Goal: Book appointment/travel/reservation

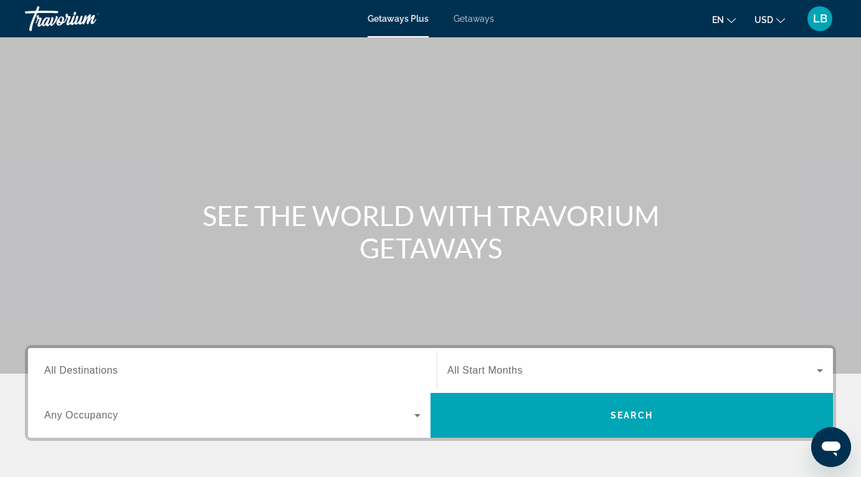
click at [735, 18] on icon "Change language" at bounding box center [731, 20] width 9 height 9
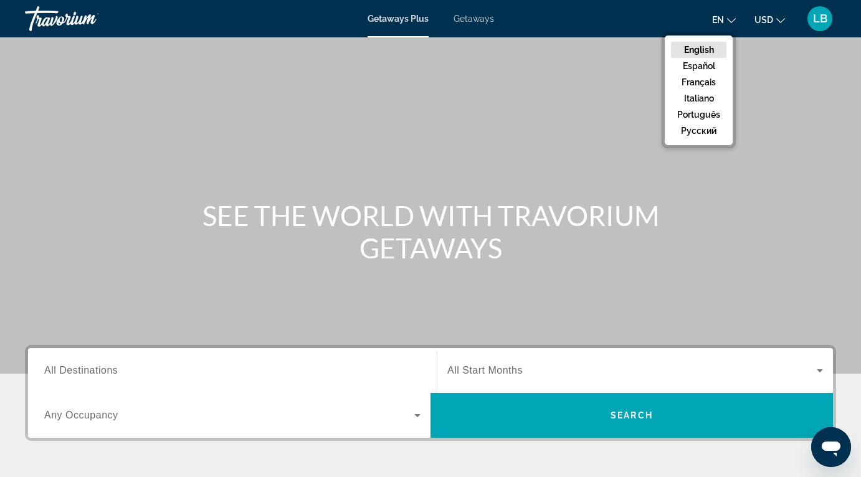
click at [471, 16] on span "Getaways" at bounding box center [474, 19] width 41 height 10
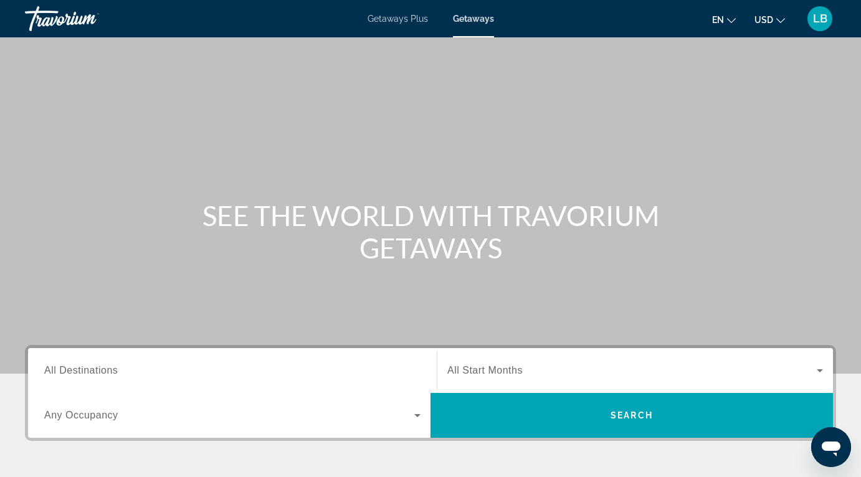
click at [311, 367] on input "Destination All Destinations" at bounding box center [232, 371] width 376 height 15
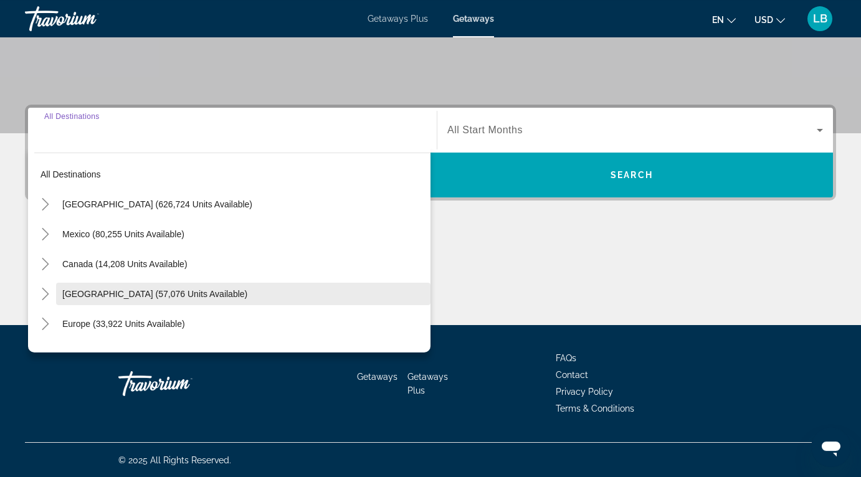
scroll to position [241, 0]
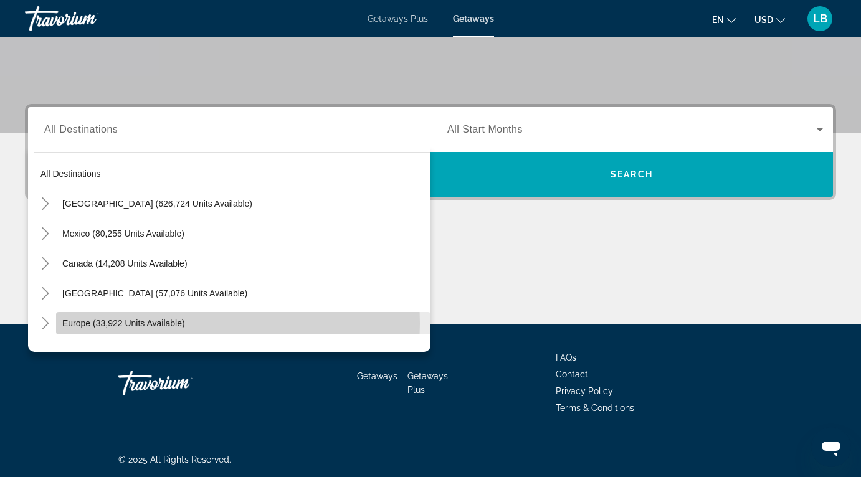
click at [141, 323] on span "Europe (33,922 units available)" at bounding box center [123, 323] width 123 height 10
type input "**********"
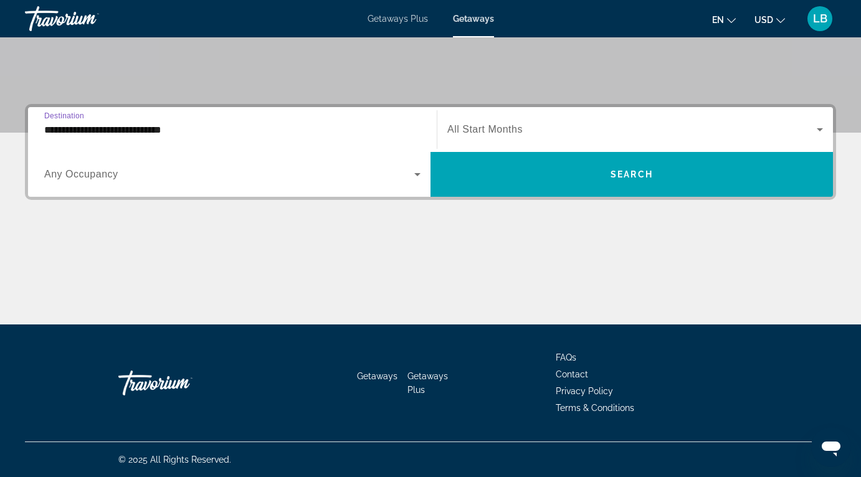
click at [264, 183] on div "Search widget" at bounding box center [232, 174] width 376 height 35
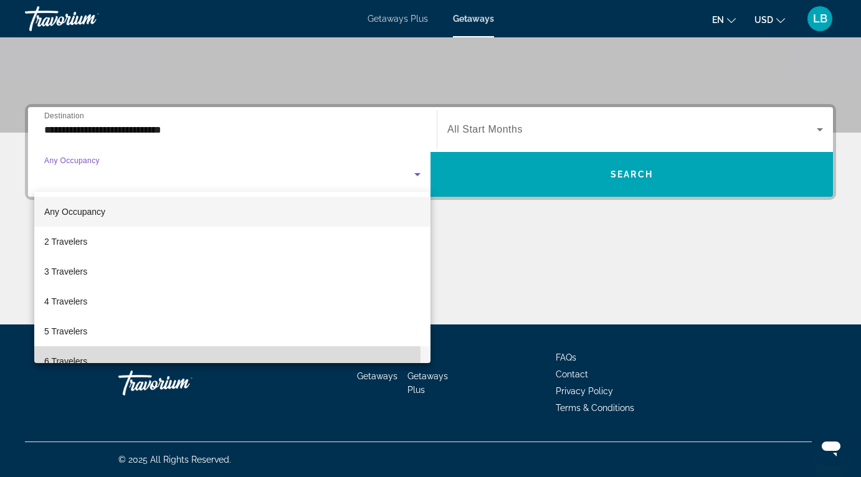
click at [164, 355] on mat-option "6 Travelers" at bounding box center [232, 361] width 396 height 30
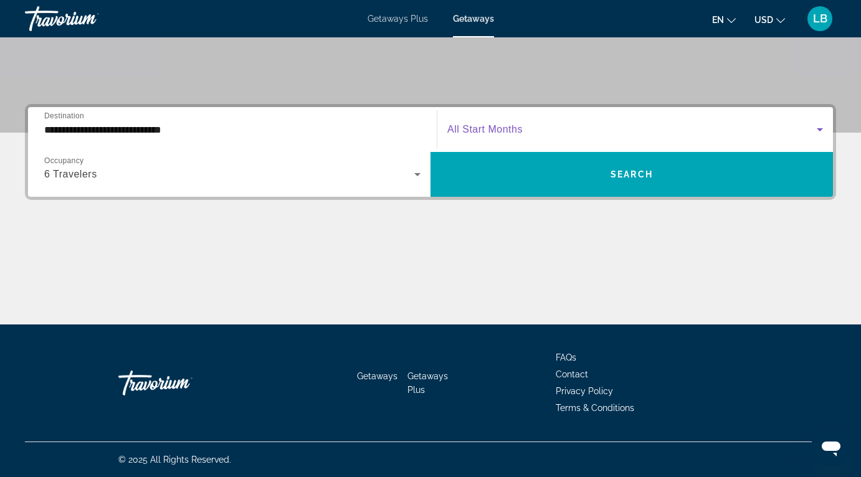
click at [540, 132] on span "Search widget" at bounding box center [632, 129] width 370 height 15
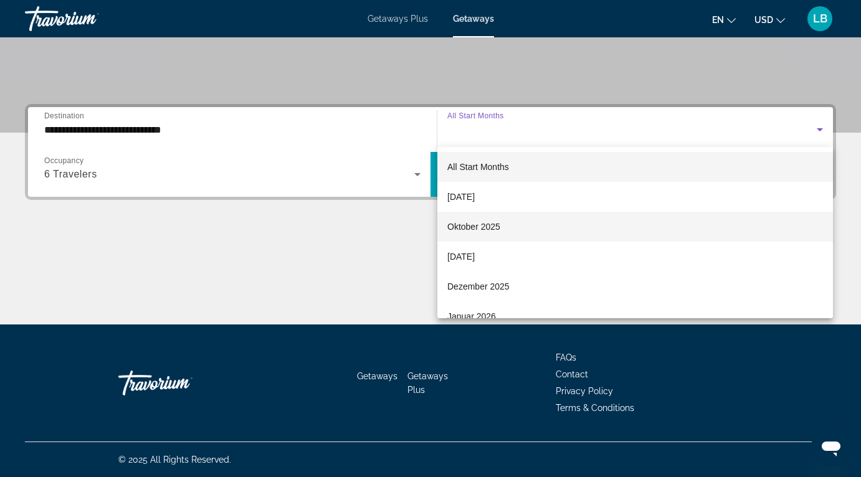
click at [493, 231] on span "Oktober 2025" at bounding box center [473, 226] width 53 height 15
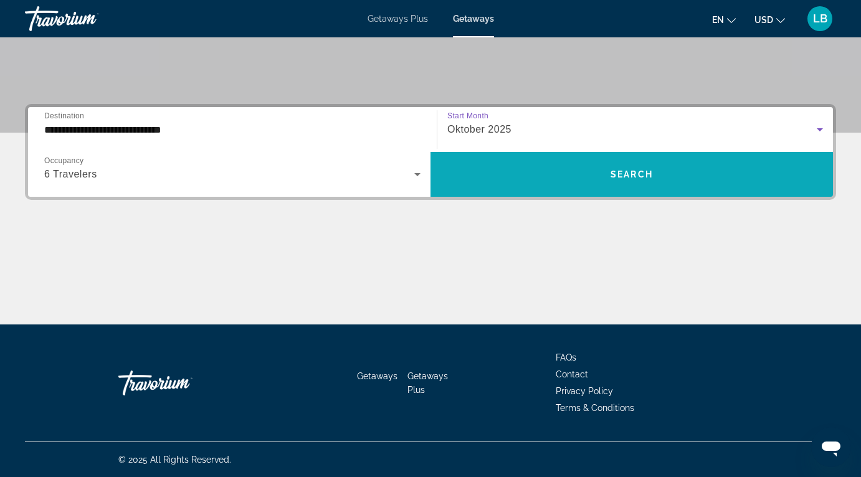
click at [601, 181] on span "Search widget" at bounding box center [632, 175] width 403 height 30
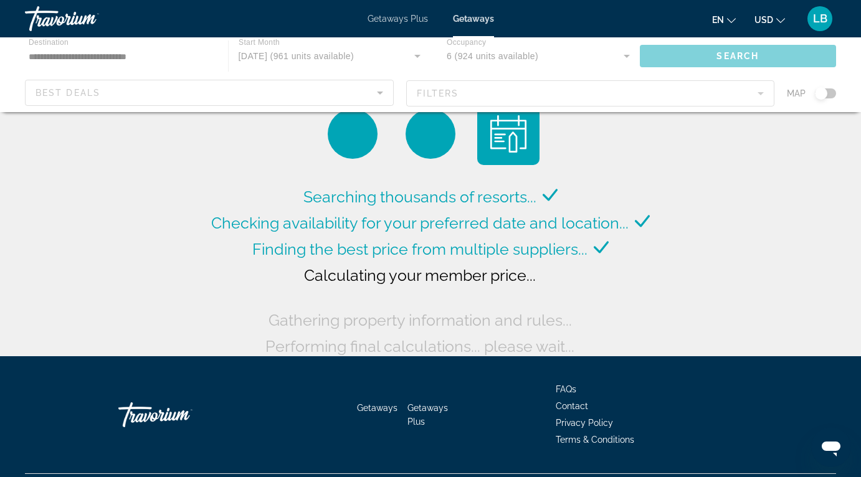
click at [781, 16] on mat-icon "Change currency" at bounding box center [780, 18] width 9 height 9
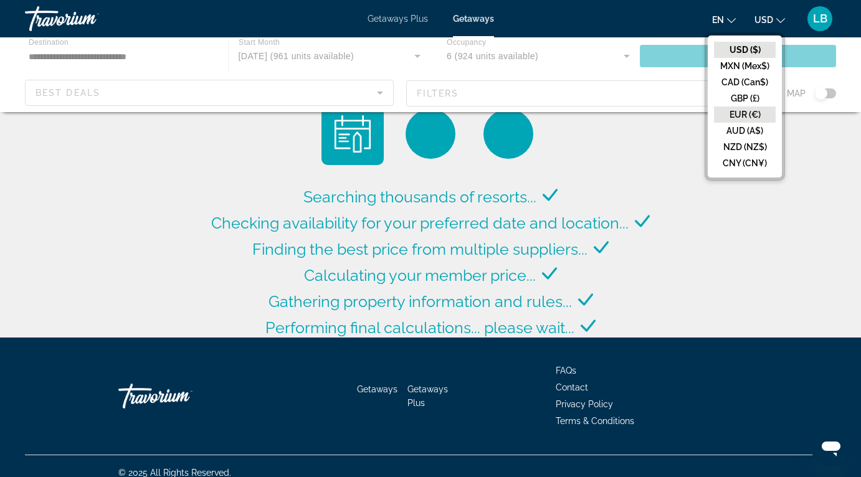
click at [742, 117] on button "EUR (€)" at bounding box center [745, 115] width 62 height 16
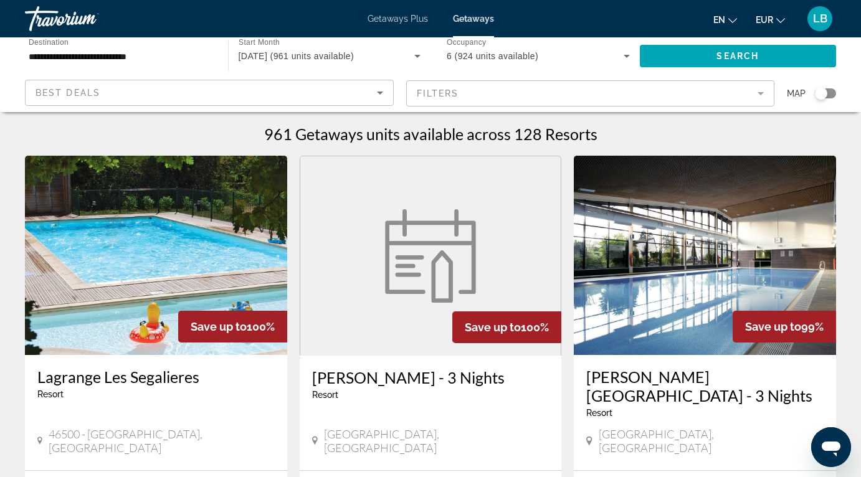
click at [785, 21] on icon "Change currency" at bounding box center [780, 20] width 9 height 5
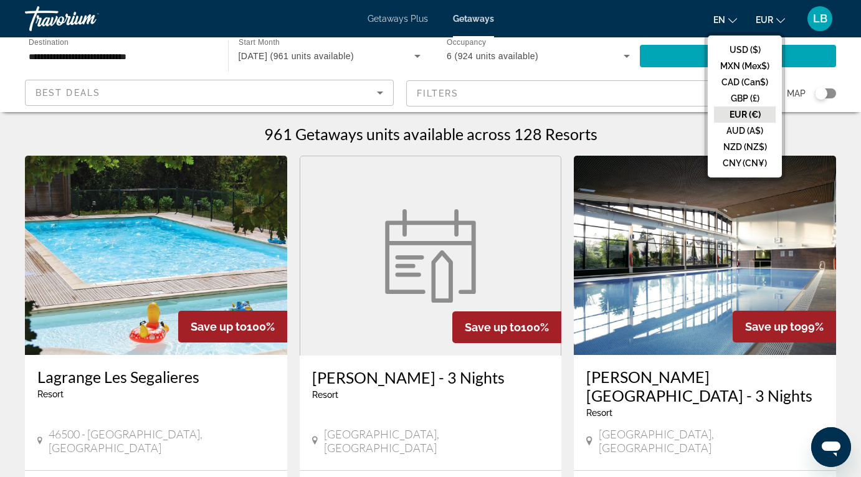
click at [743, 118] on button "EUR (€)" at bounding box center [745, 115] width 62 height 16
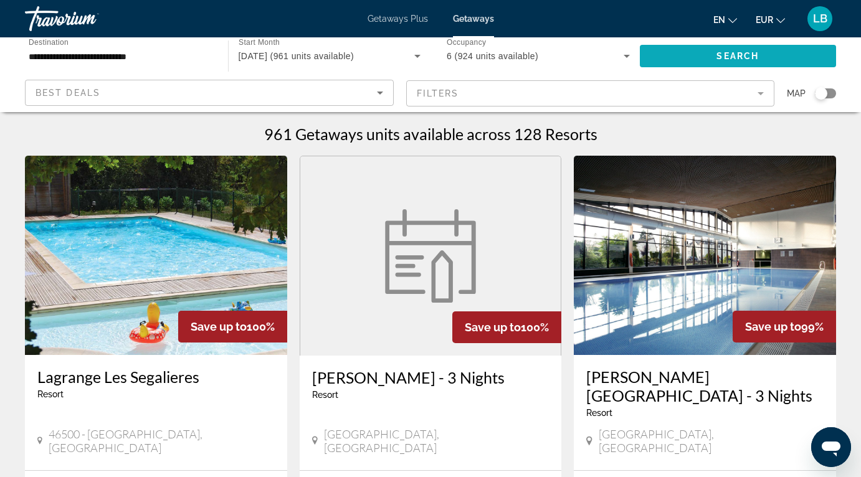
click at [748, 56] on span "Search" at bounding box center [738, 56] width 42 height 10
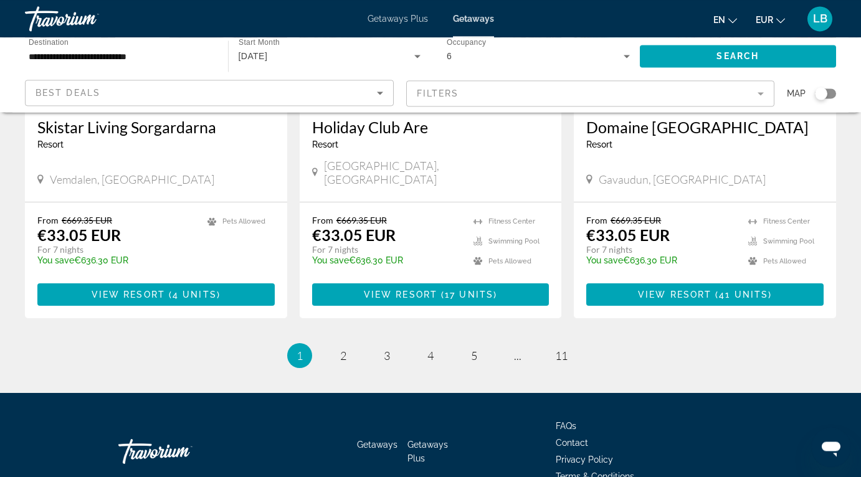
scroll to position [1584, 0]
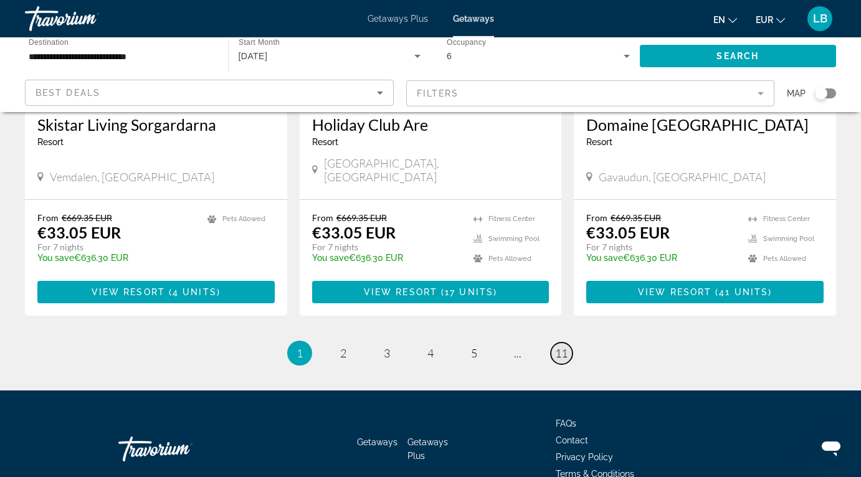
click at [565, 346] on span "11" at bounding box center [561, 353] width 12 height 14
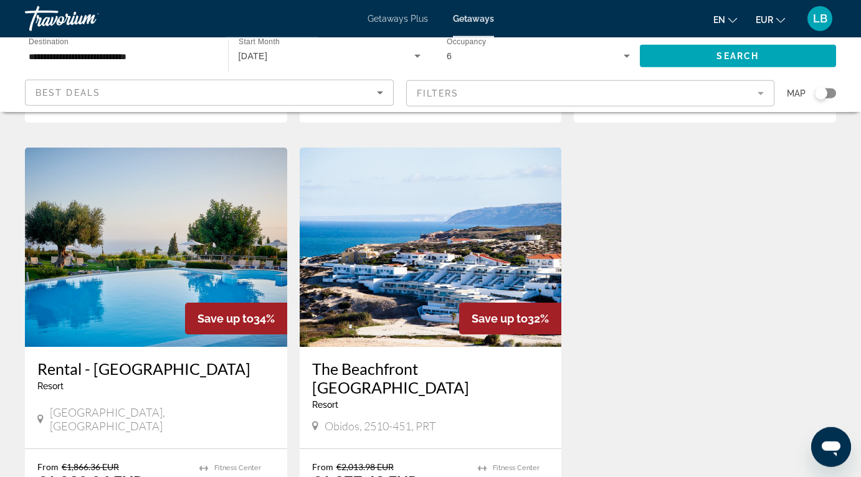
scroll to position [1023, 0]
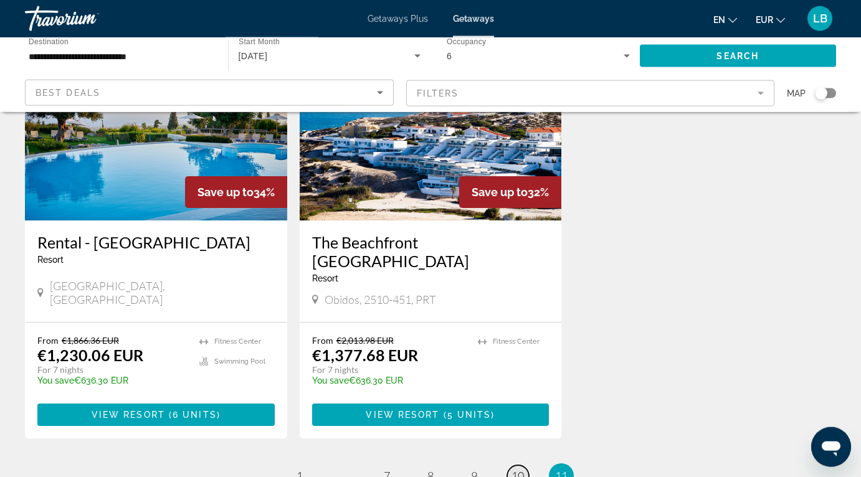
click at [519, 469] on span "10" at bounding box center [518, 476] width 12 height 14
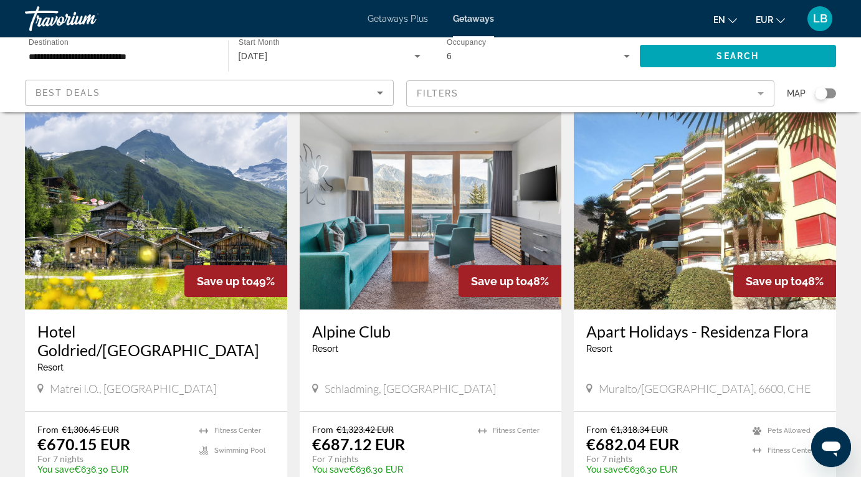
scroll to position [99, 0]
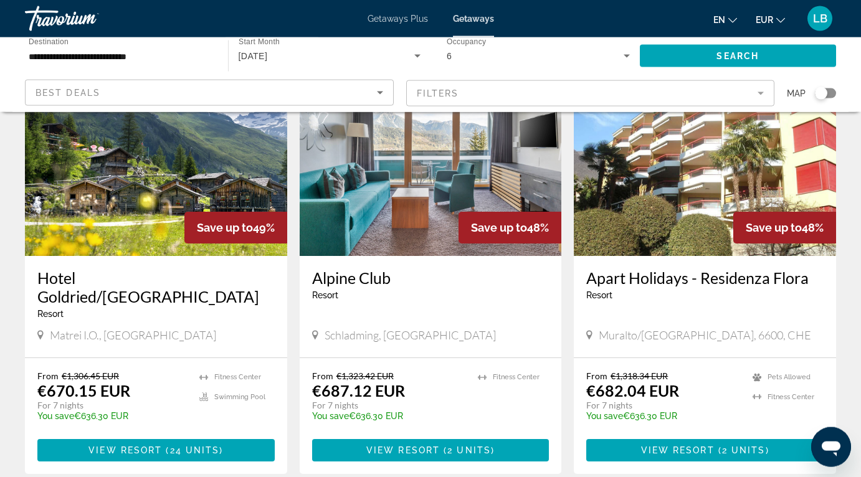
click at [145, 176] on img "Main content" at bounding box center [156, 156] width 262 height 199
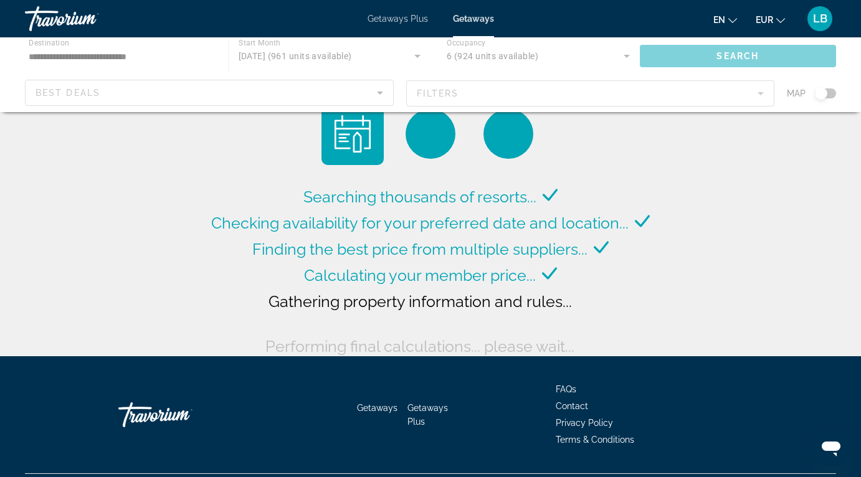
click at [181, 54] on div "Main content" at bounding box center [430, 74] width 861 height 75
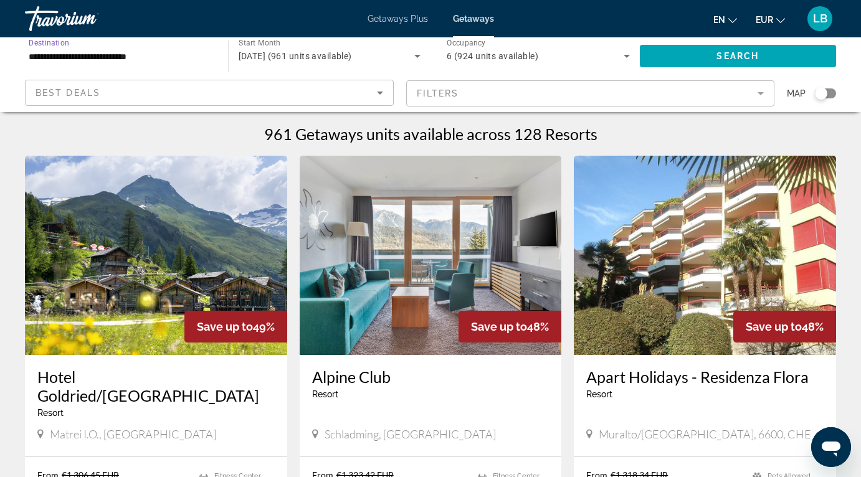
click at [165, 54] on input "**********" at bounding box center [120, 56] width 183 height 15
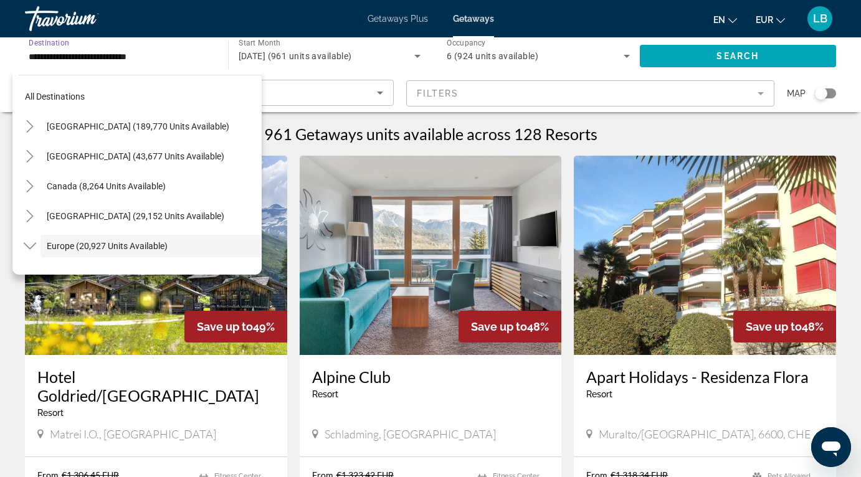
scroll to position [74, 0]
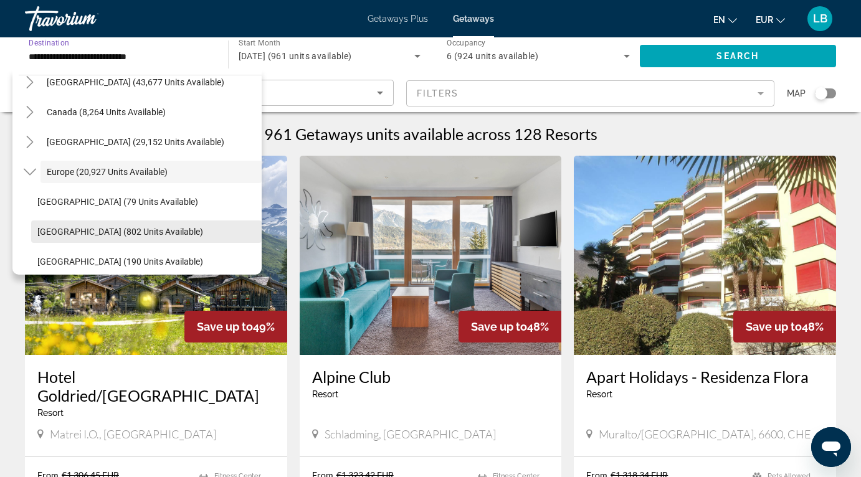
click at [137, 230] on span "[GEOGRAPHIC_DATA] (802 units available)" at bounding box center [120, 232] width 166 height 10
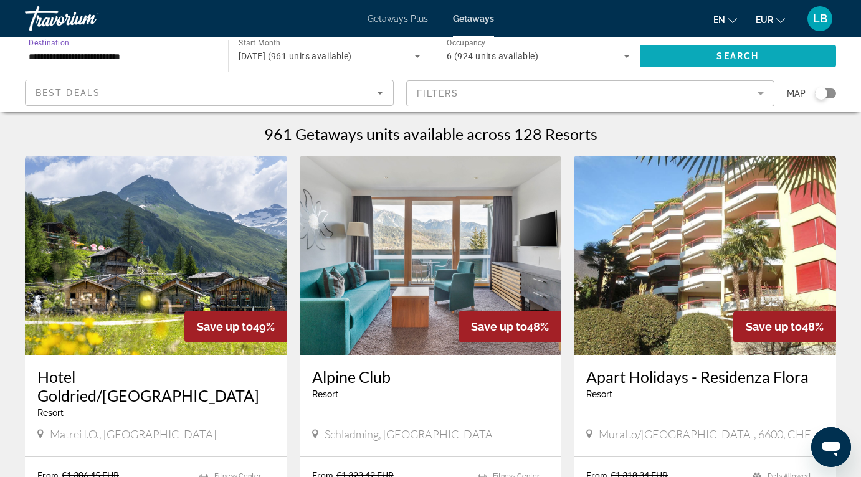
click at [742, 53] on span "Search" at bounding box center [738, 56] width 42 height 10
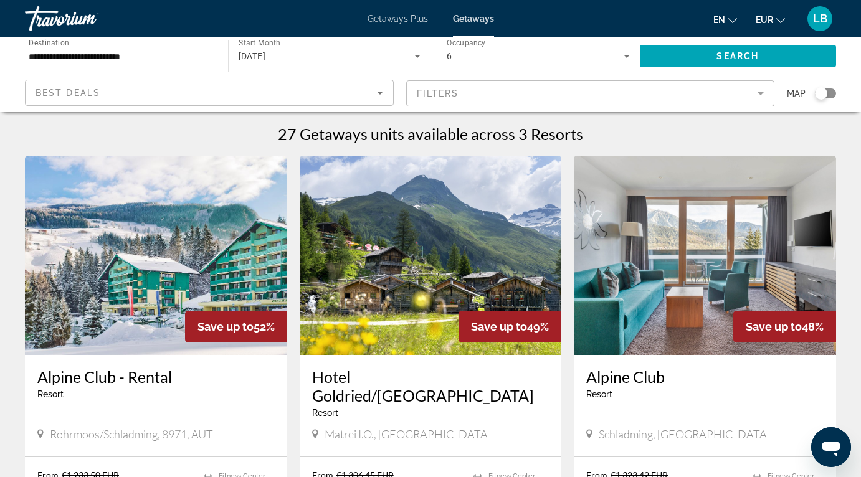
click at [173, 49] on input "**********" at bounding box center [120, 56] width 183 height 15
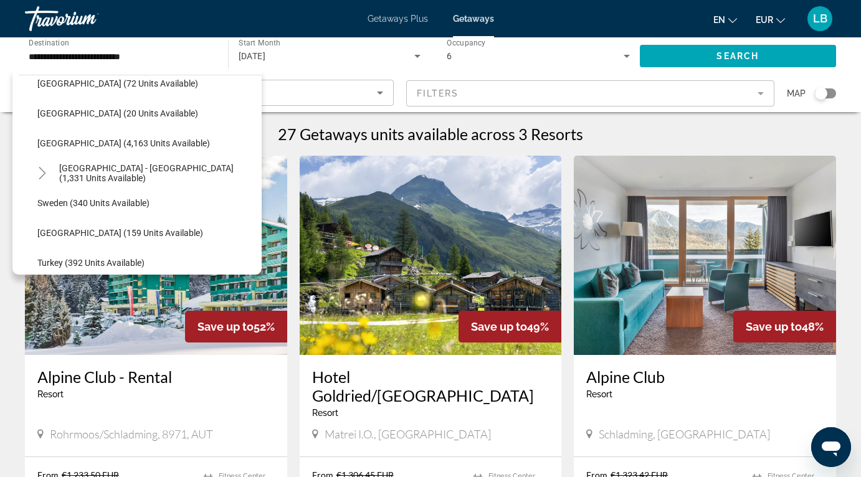
scroll to position [649, 0]
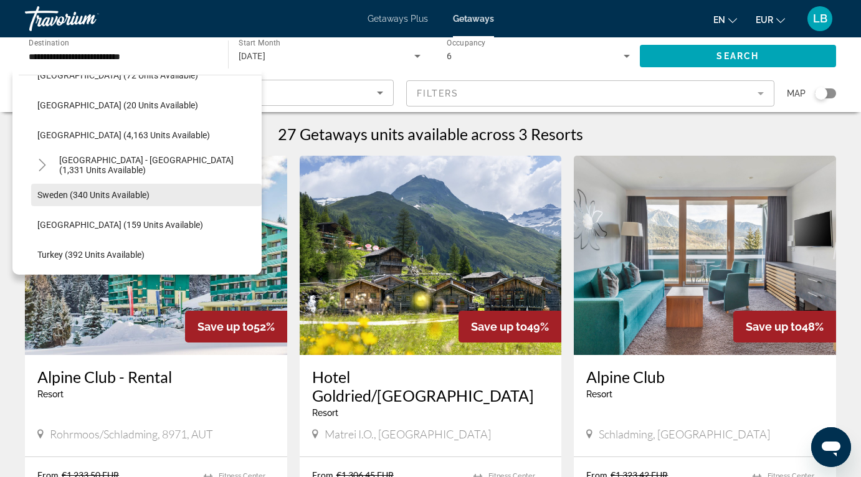
click at [41, 181] on span "Search widget" at bounding box center [146, 195] width 231 height 30
type input "**********"
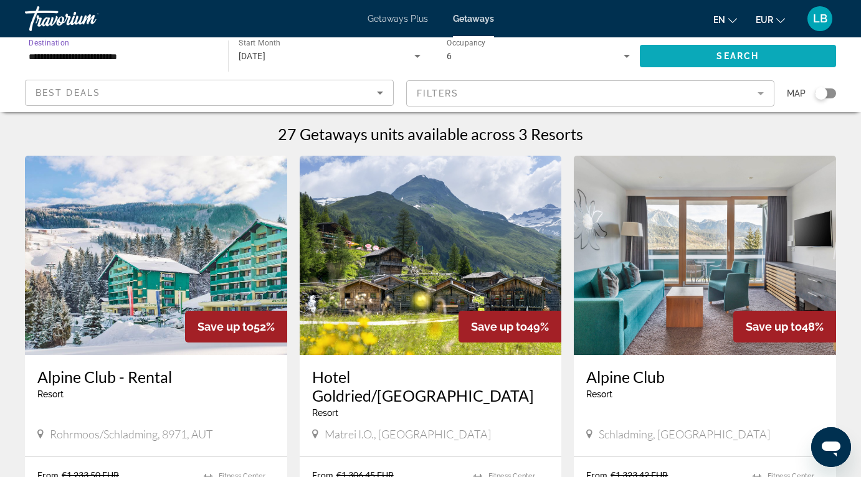
click at [734, 61] on span "Search widget" at bounding box center [738, 56] width 197 height 30
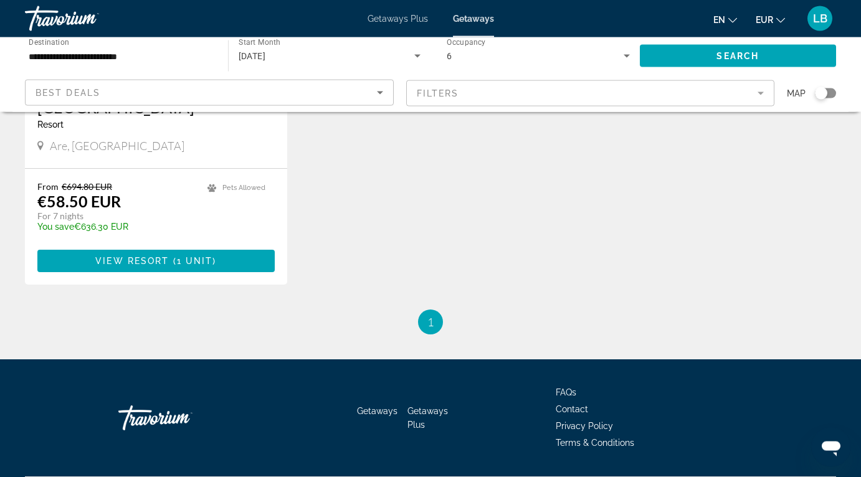
scroll to position [848, 0]
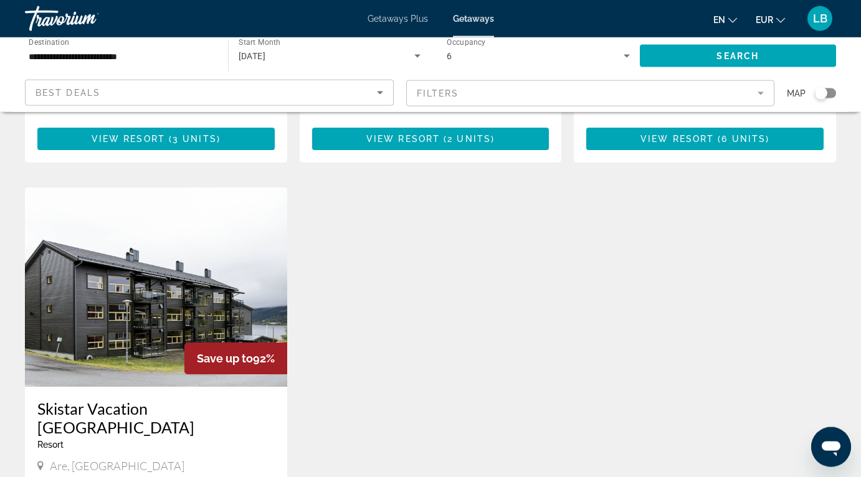
click at [819, 23] on span "LB" at bounding box center [820, 18] width 14 height 12
